Goal: Navigation & Orientation: Go to known website

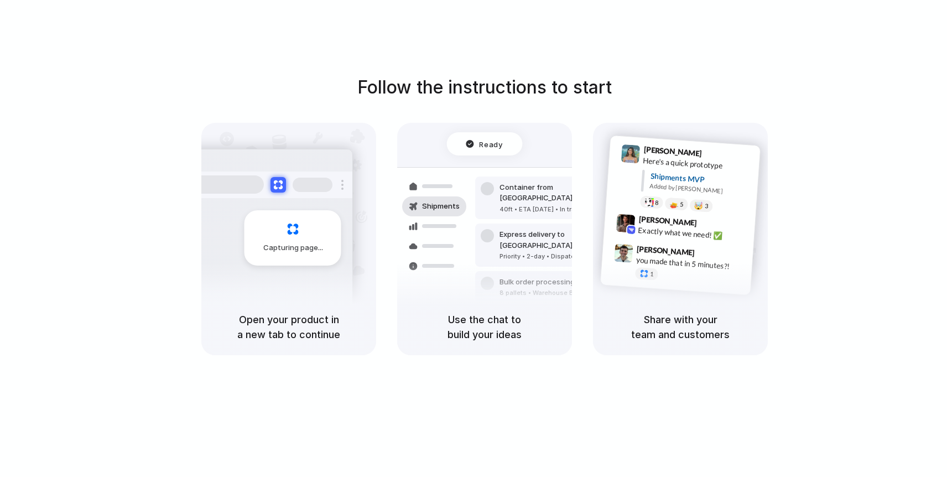
click at [474, 238] on div at bounding box center [474, 238] width 0 height 0
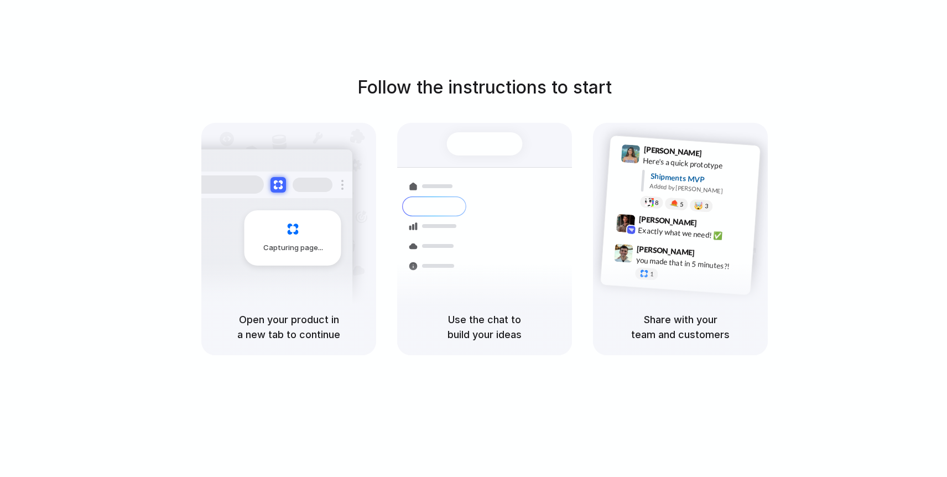
click at [474, 238] on div at bounding box center [474, 238] width 0 height 0
